Goal: Ask a question: Seek information or help from site administrators or community

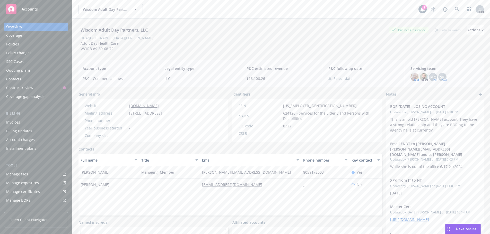
click at [459, 228] on span "Nova Assist" at bounding box center [466, 229] width 20 height 4
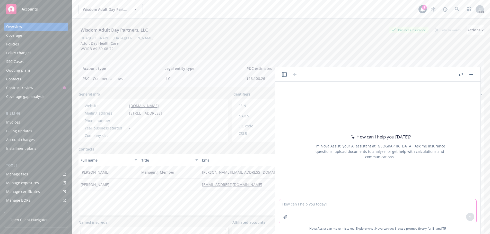
click at [298, 207] on textarea at bounding box center [377, 212] width 197 height 24
paste textarea "Premium Analysis Coverage Expiring Renewal % Change Property (incl Stock) $24,6…"
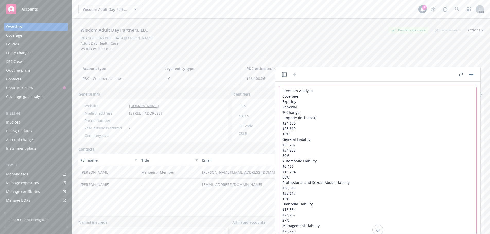
scroll to position [28, 0]
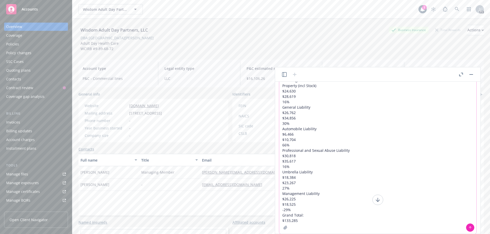
drag, startPoint x: 300, startPoint y: 221, endPoint x: 253, endPoint y: 59, distance: 168.6
click at [253, 59] on body "Accounts Overview Coverage Policies Policy changes SSC Cases Quoting plans Cont…" at bounding box center [245, 117] width 490 height 234
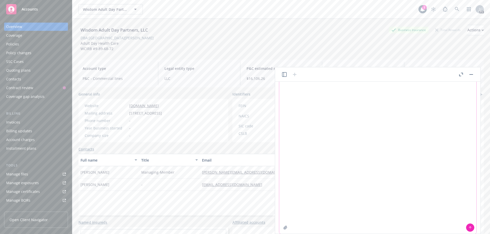
scroll to position [0, 0]
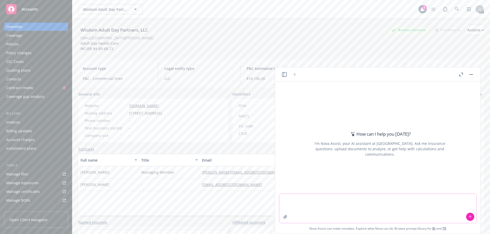
type textarea "​ ​"
click at [294, 200] on textarea "​ ​" at bounding box center [377, 208] width 197 height 29
click at [284, 216] on icon "button" at bounding box center [285, 217] width 4 height 4
drag, startPoint x: 317, startPoint y: 205, endPoint x: 304, endPoint y: 201, distance: 13.2
click at [316, 204] on textarea "​ ​" at bounding box center [377, 208] width 197 height 29
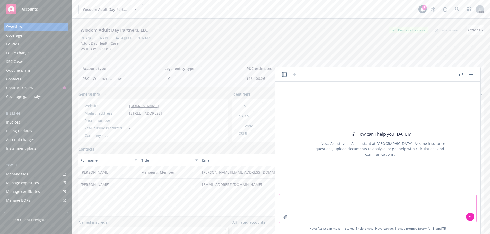
paste textarea
drag, startPoint x: 299, startPoint y: 208, endPoint x: 276, endPoint y: 186, distance: 31.8
click at [276, 186] on div "How can I help you [DATE]? I'm Nova Assist, your AI assistant at Newfront. Ask …" at bounding box center [377, 158] width 205 height 152
drag, startPoint x: 286, startPoint y: 209, endPoint x: 281, endPoint y: 199, distance: 11.8
click at [281, 199] on div "How can I help you [DATE]? I'm Nova Assist, your AI assistant at Newfront. Ask …" at bounding box center [377, 158] width 205 height 152
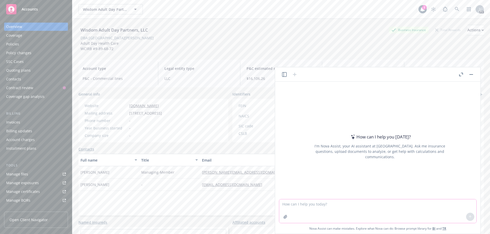
drag, startPoint x: 290, startPoint y: 208, endPoint x: 266, endPoint y: 196, distance: 26.8
click at [266, 196] on body "Accounts Overview Coverage Policies Policy changes SSC Cases Quoting plans Cont…" at bounding box center [245, 117] width 490 height 234
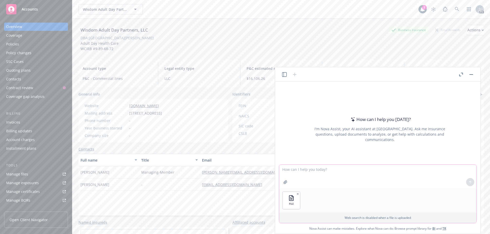
click at [298, 170] on textarea at bounding box center [377, 177] width 197 height 24
type textarea "H"
click at [343, 170] on textarea "What is the expiring total previum vd the renewal total premium?" at bounding box center [377, 177] width 197 height 24
type textarea "What is the expiring total premium vs the renewal total premium?"
click at [469, 182] on icon at bounding box center [470, 183] width 4 height 4
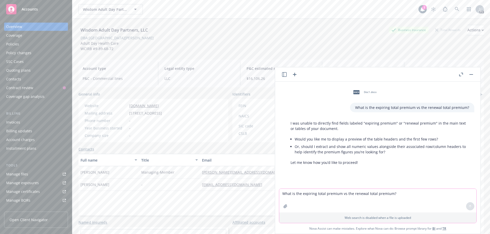
click at [292, 196] on textarea "What is the expiring total premium vs the renewal total premium?" at bounding box center [377, 201] width 197 height 24
type textarea "What is the total of the expiring column?"
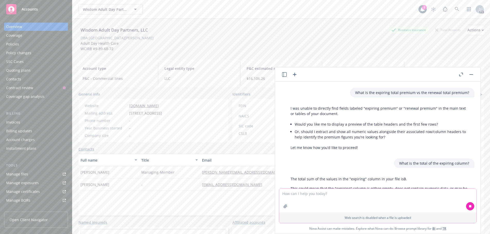
scroll to position [48, 0]
